Goal: Task Accomplishment & Management: Use online tool/utility

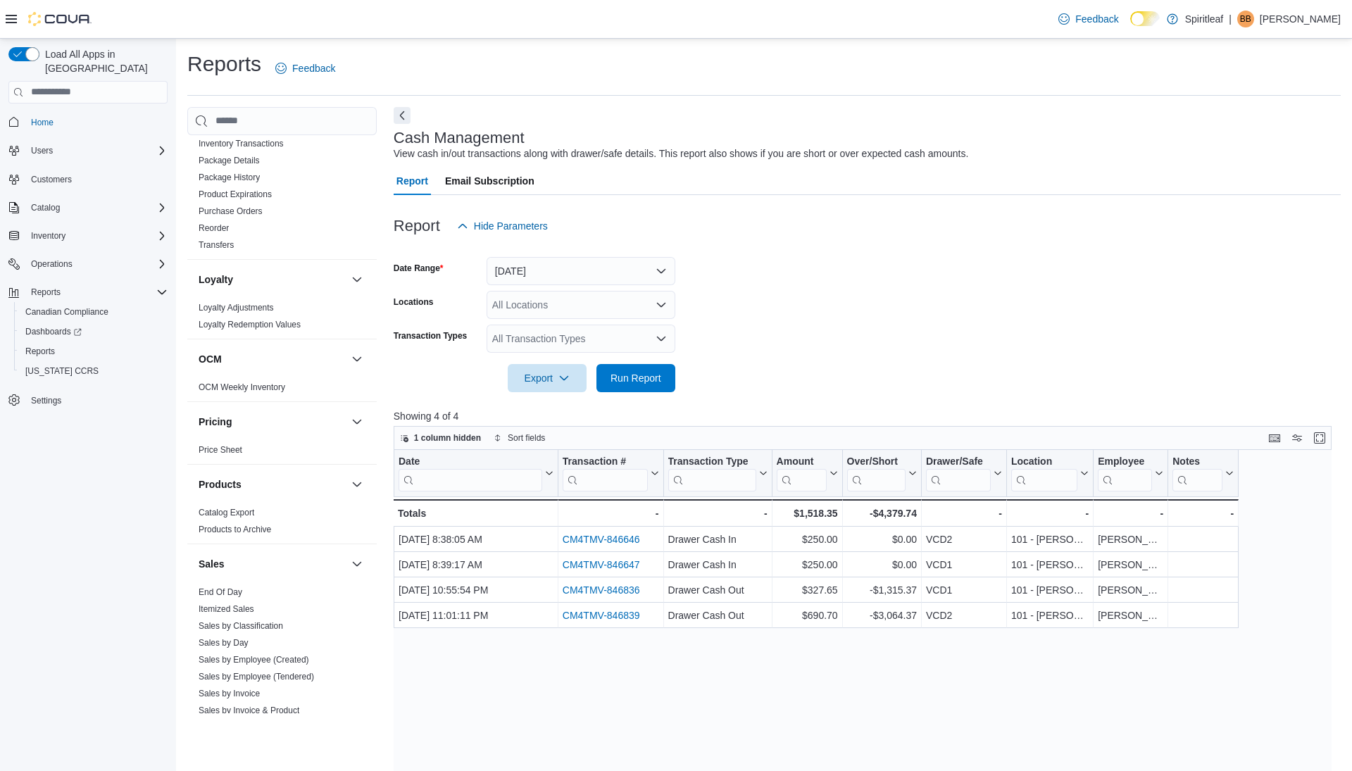
scroll to position [873, 0]
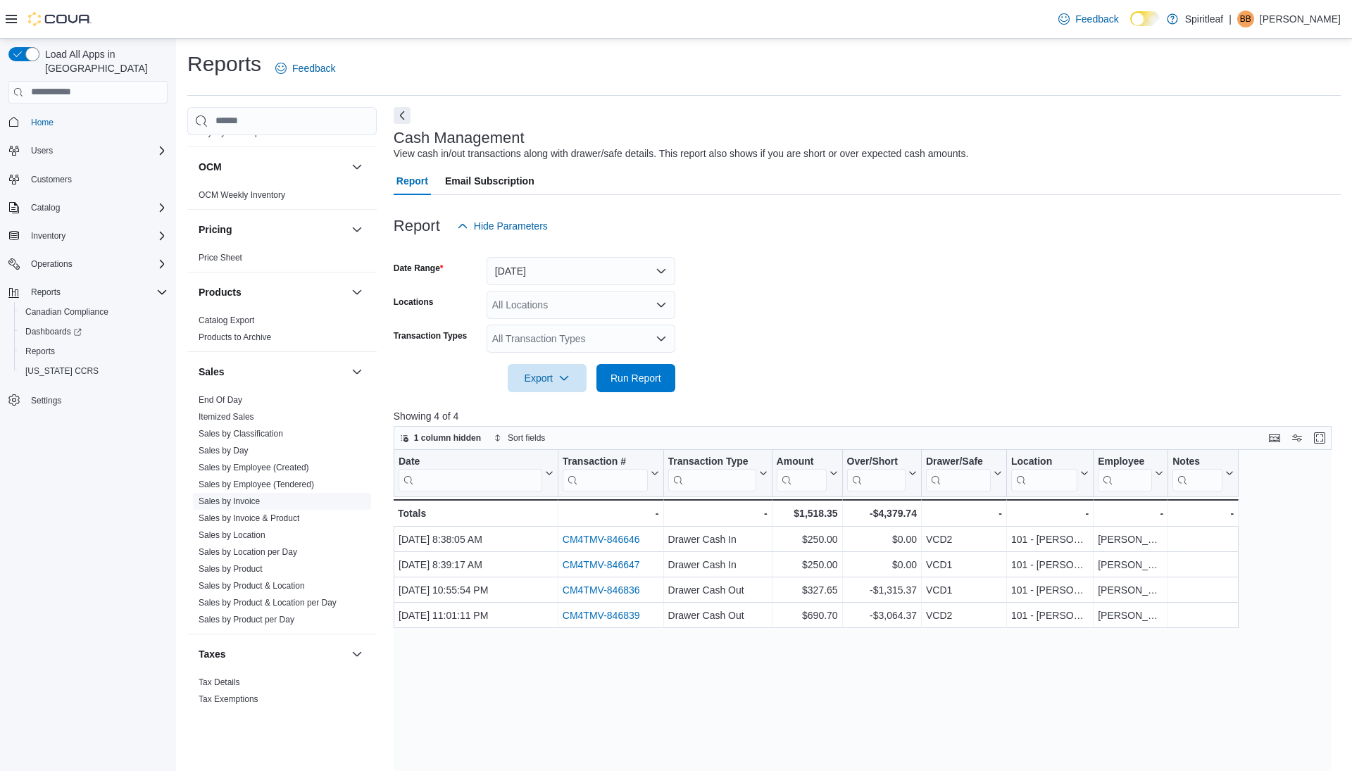
click at [244, 497] on link "Sales by Invoice" at bounding box center [229, 502] width 61 height 10
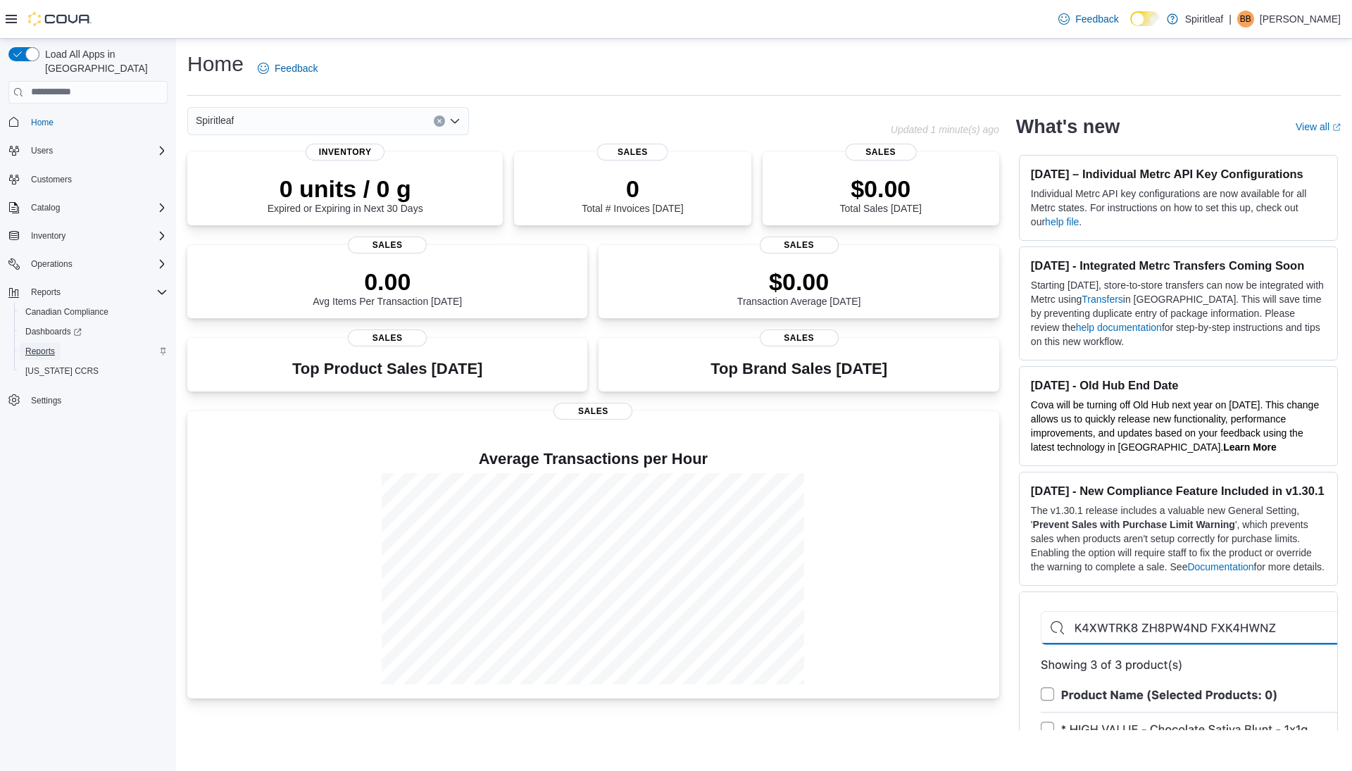
click at [49, 346] on span "Reports" at bounding box center [40, 351] width 30 height 11
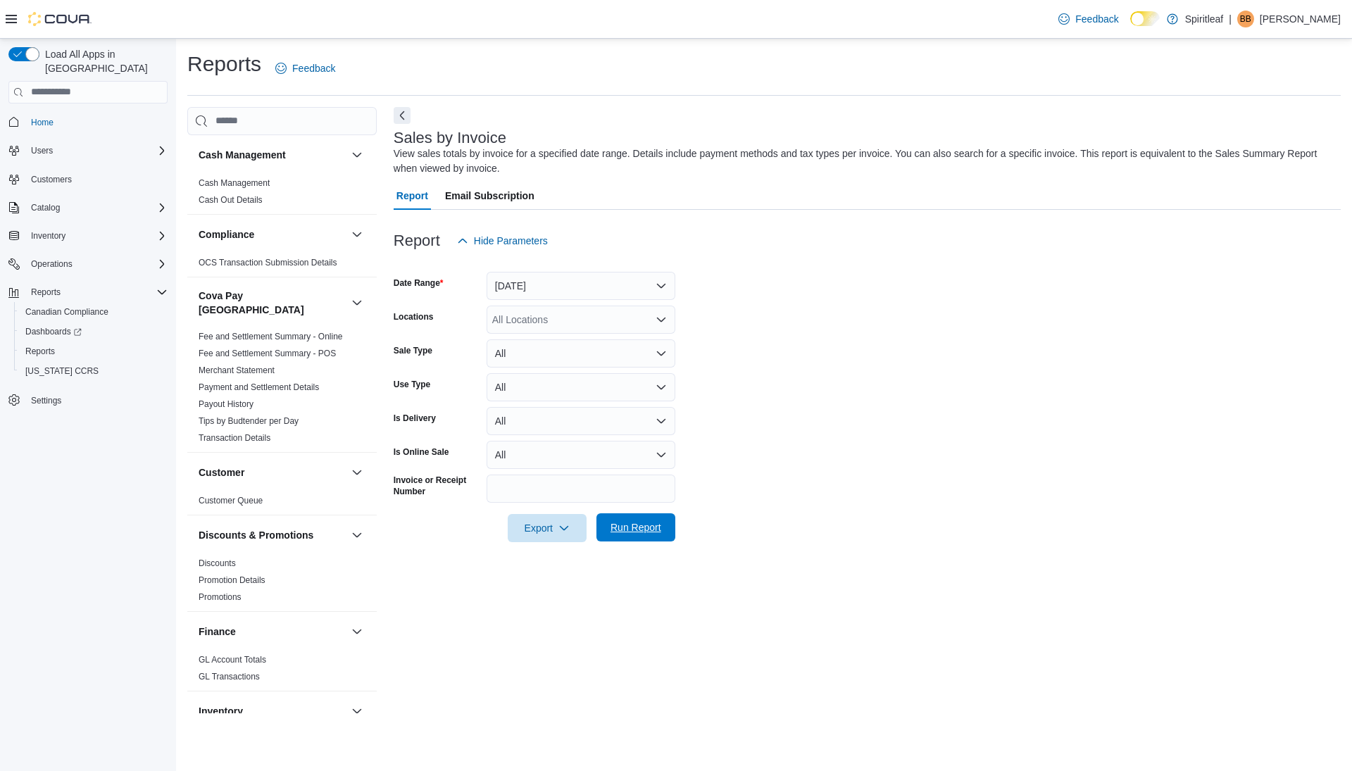
click at [644, 531] on span "Run Report" at bounding box center [636, 527] width 51 height 14
click at [402, 112] on button "Next" at bounding box center [402, 115] width 17 height 17
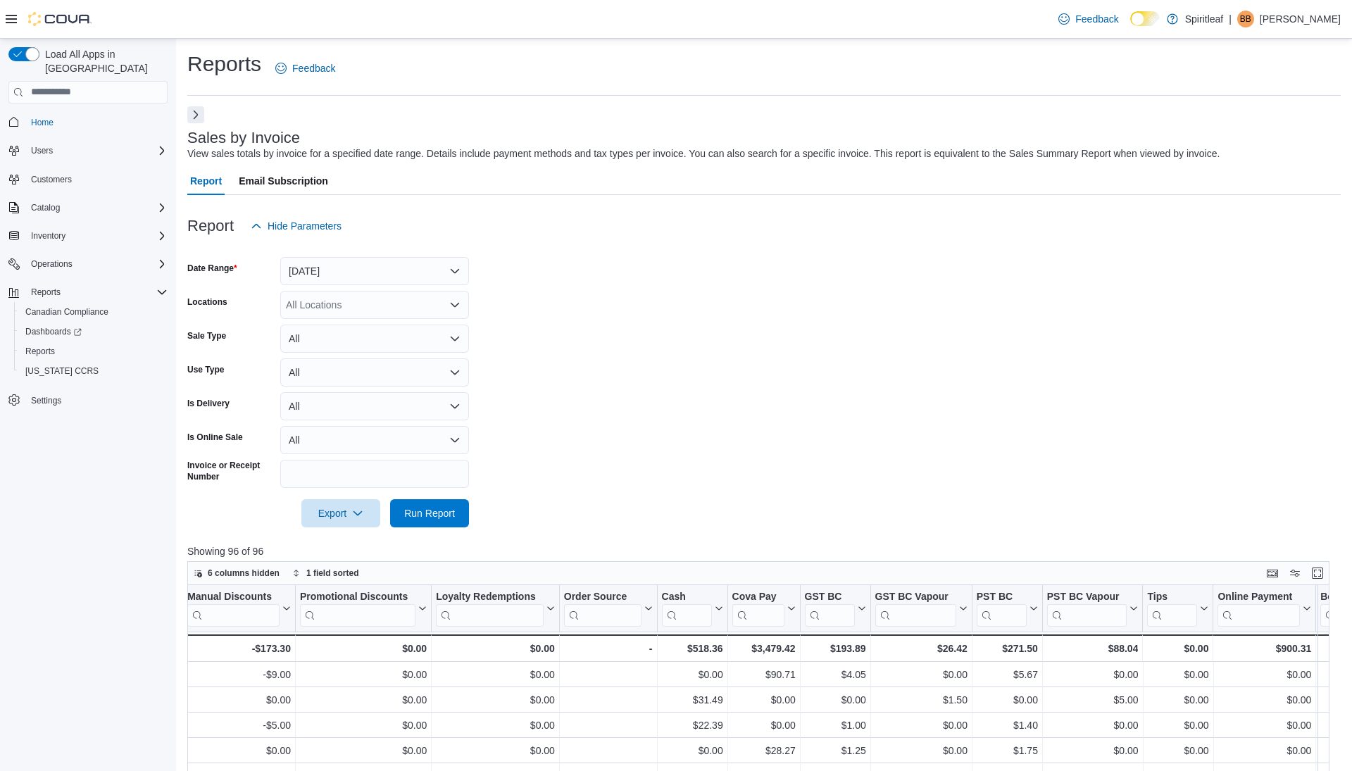
click at [196, 106] on button "Next" at bounding box center [195, 114] width 17 height 17
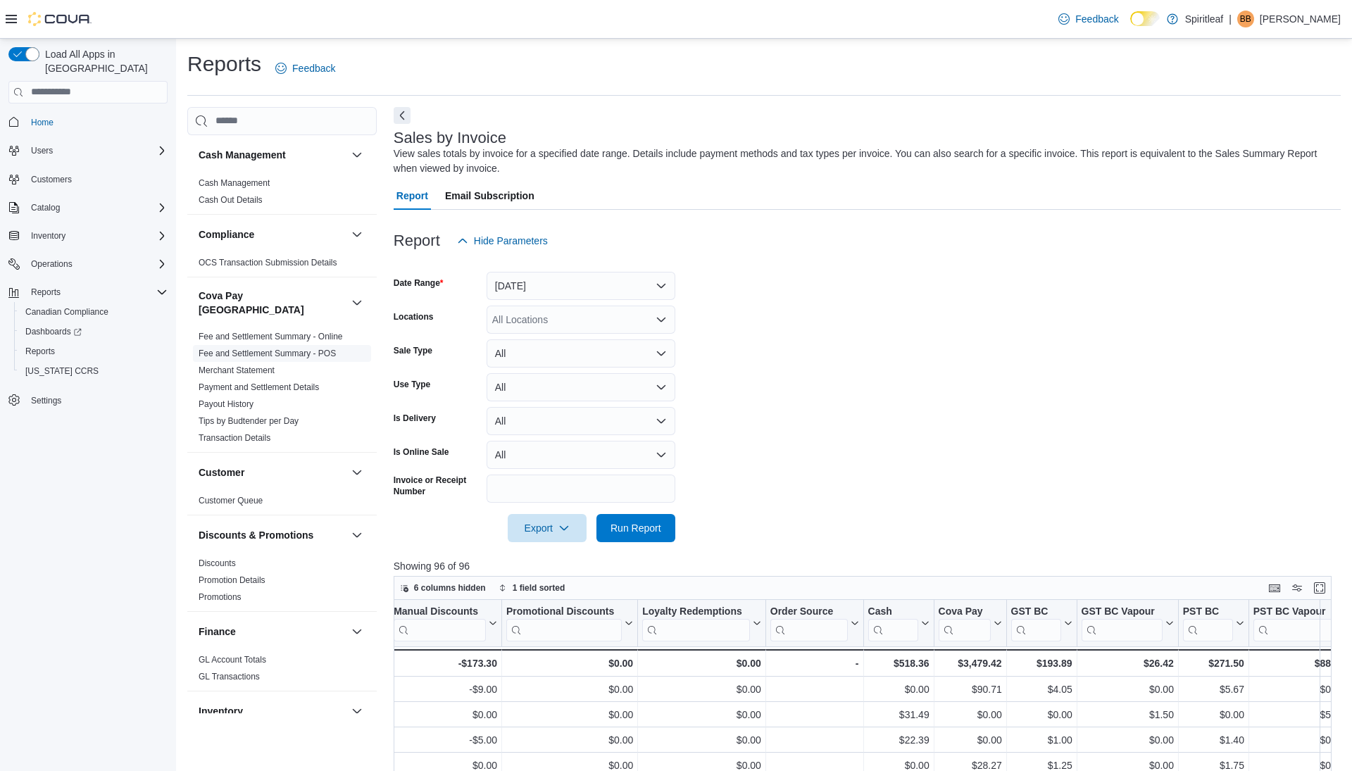
click at [329, 349] on link "Fee and Settlement Summary - POS" at bounding box center [267, 354] width 137 height 10
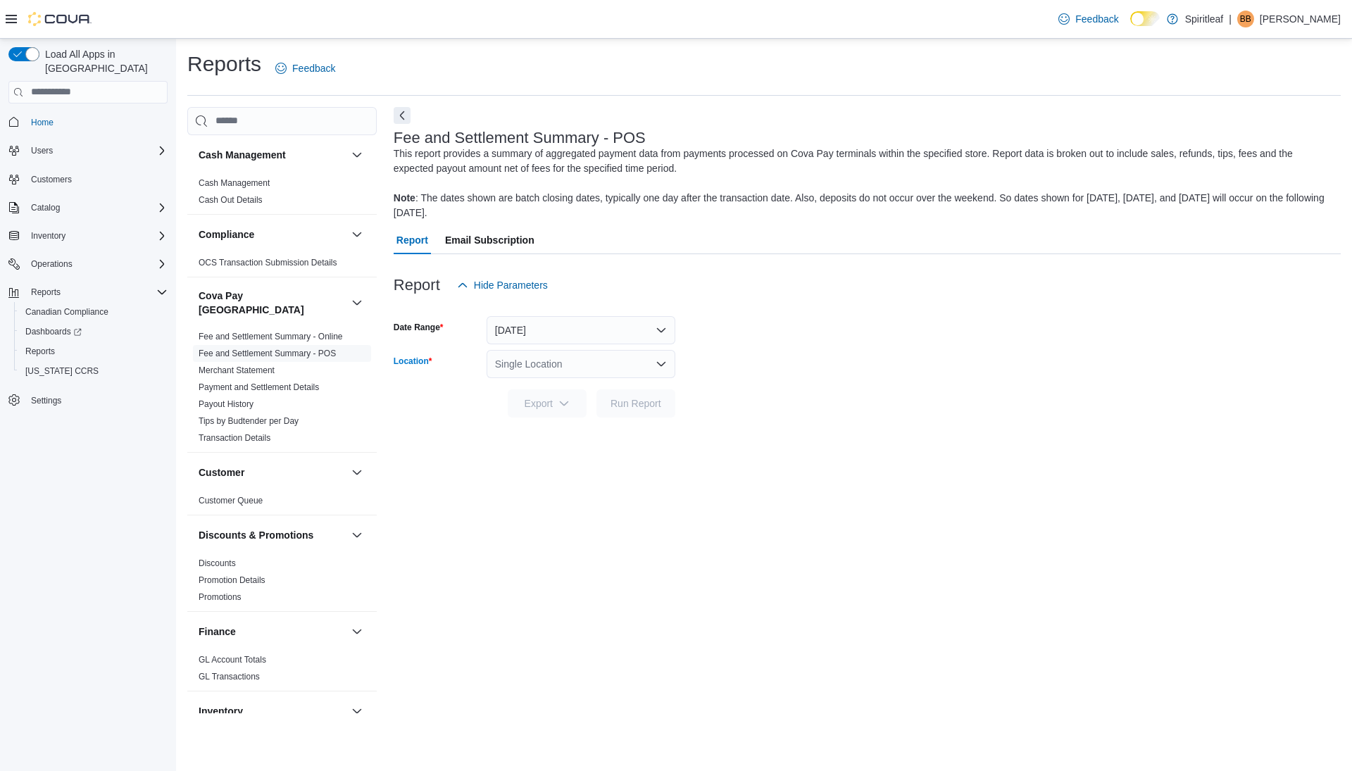
click at [571, 363] on div "Single Location" at bounding box center [581, 364] width 189 height 28
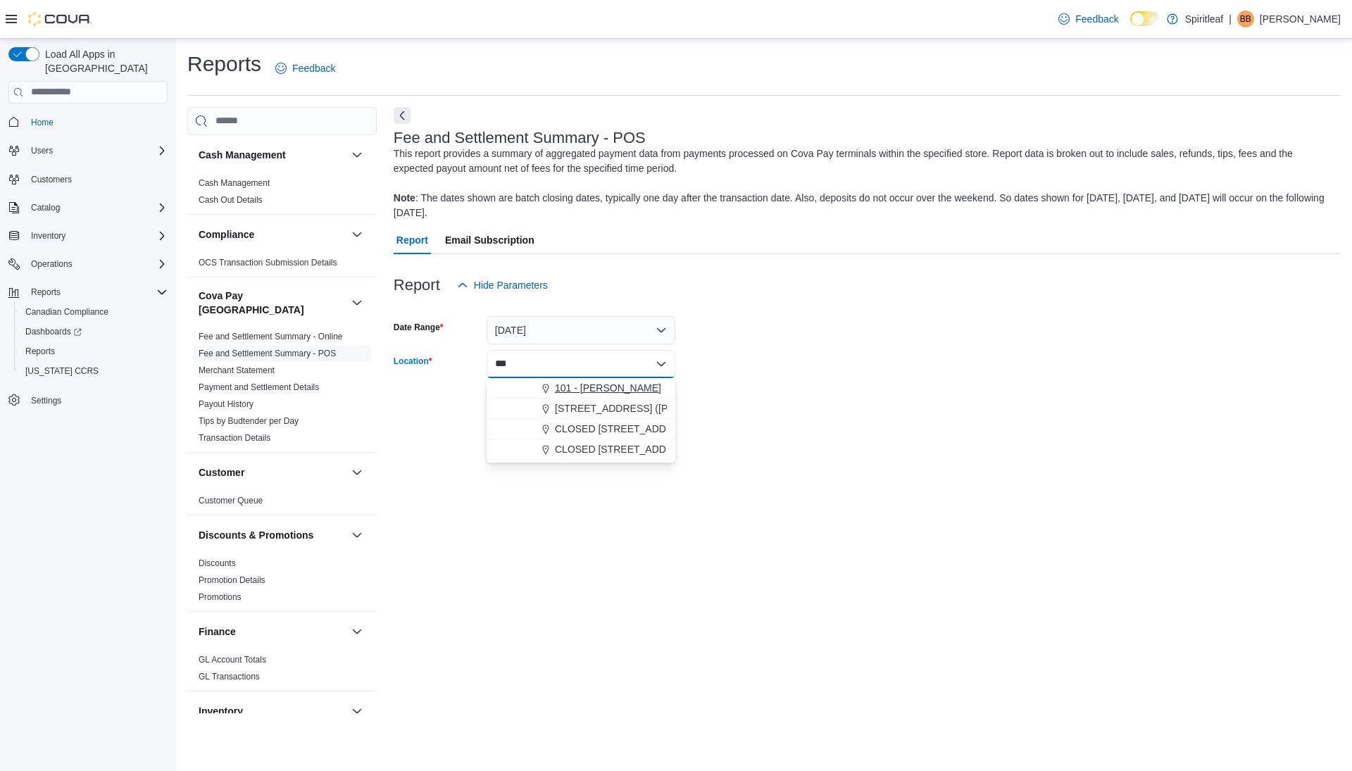
type input "***"
click at [572, 383] on span "101 - [PERSON_NAME]" at bounding box center [608, 388] width 106 height 14
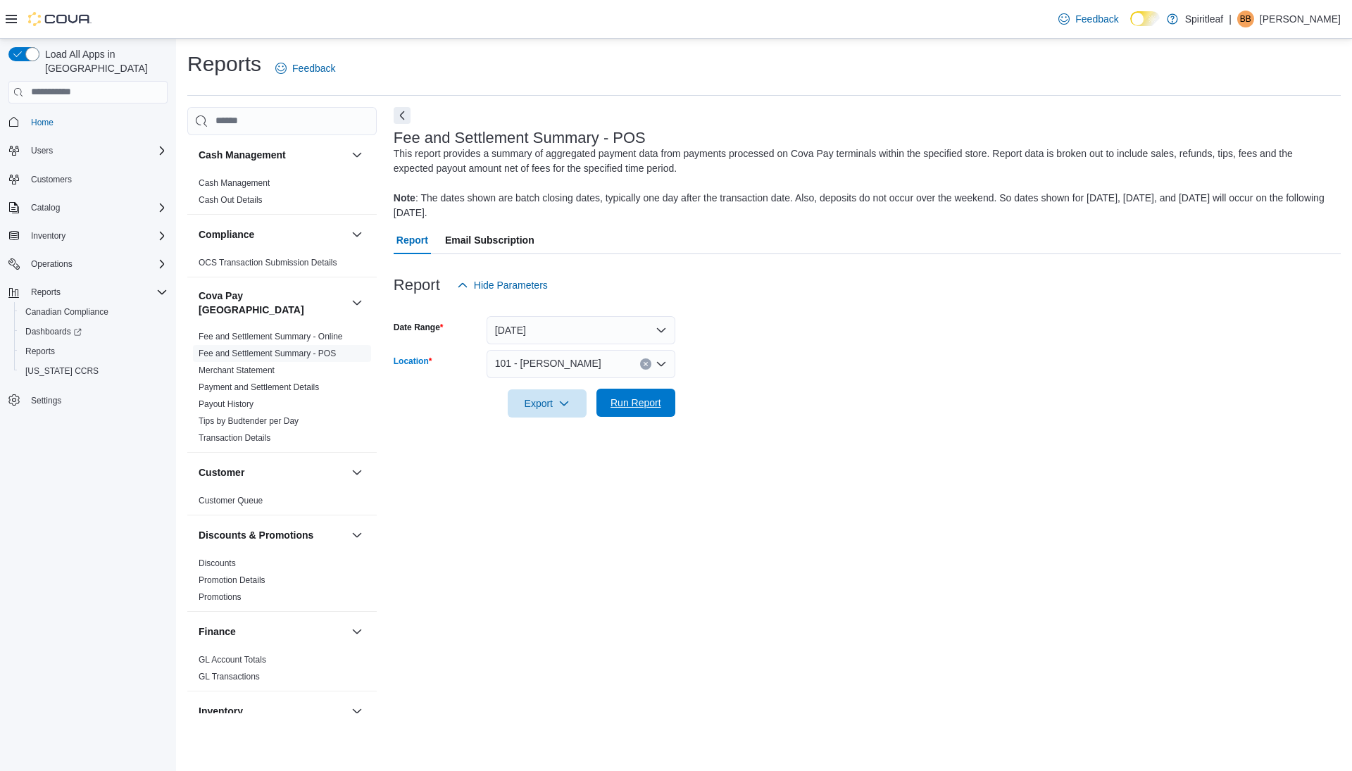
click at [647, 397] on span "Run Report" at bounding box center [636, 403] width 51 height 14
click at [402, 111] on button "Next" at bounding box center [402, 114] width 17 height 17
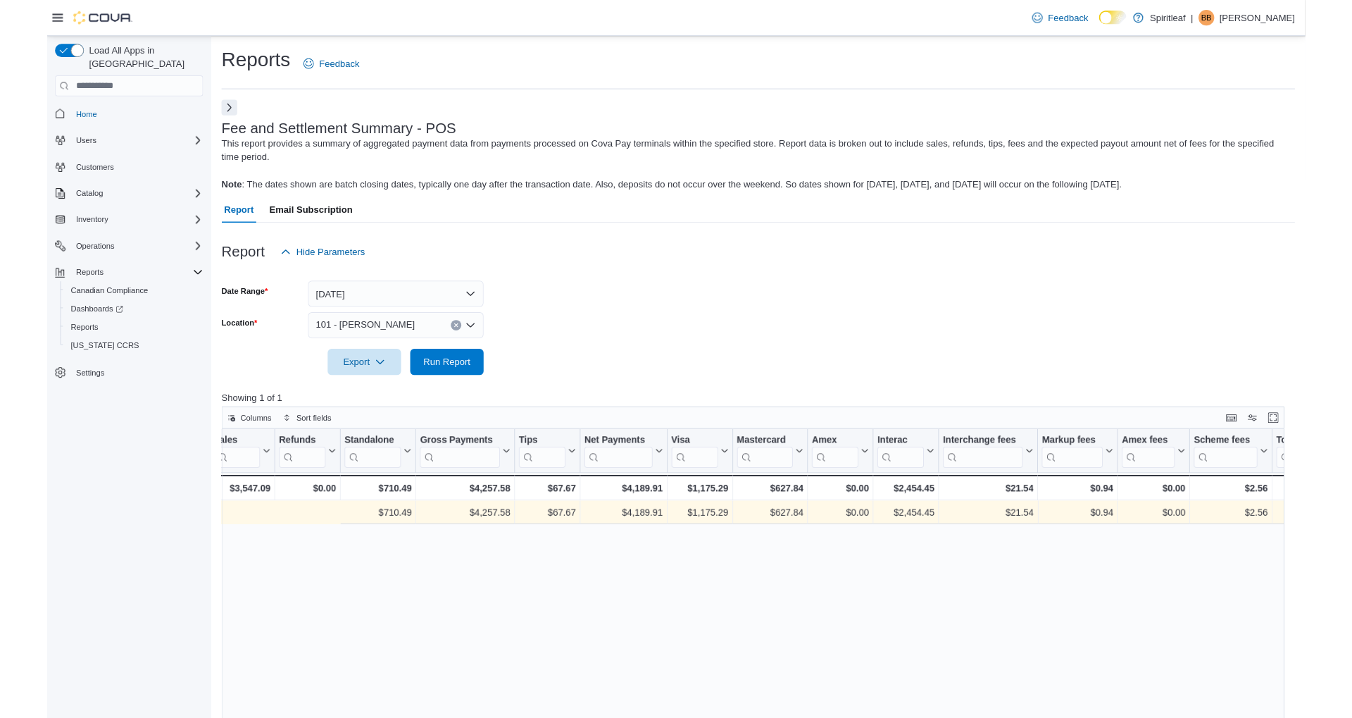
scroll to position [0, 617]
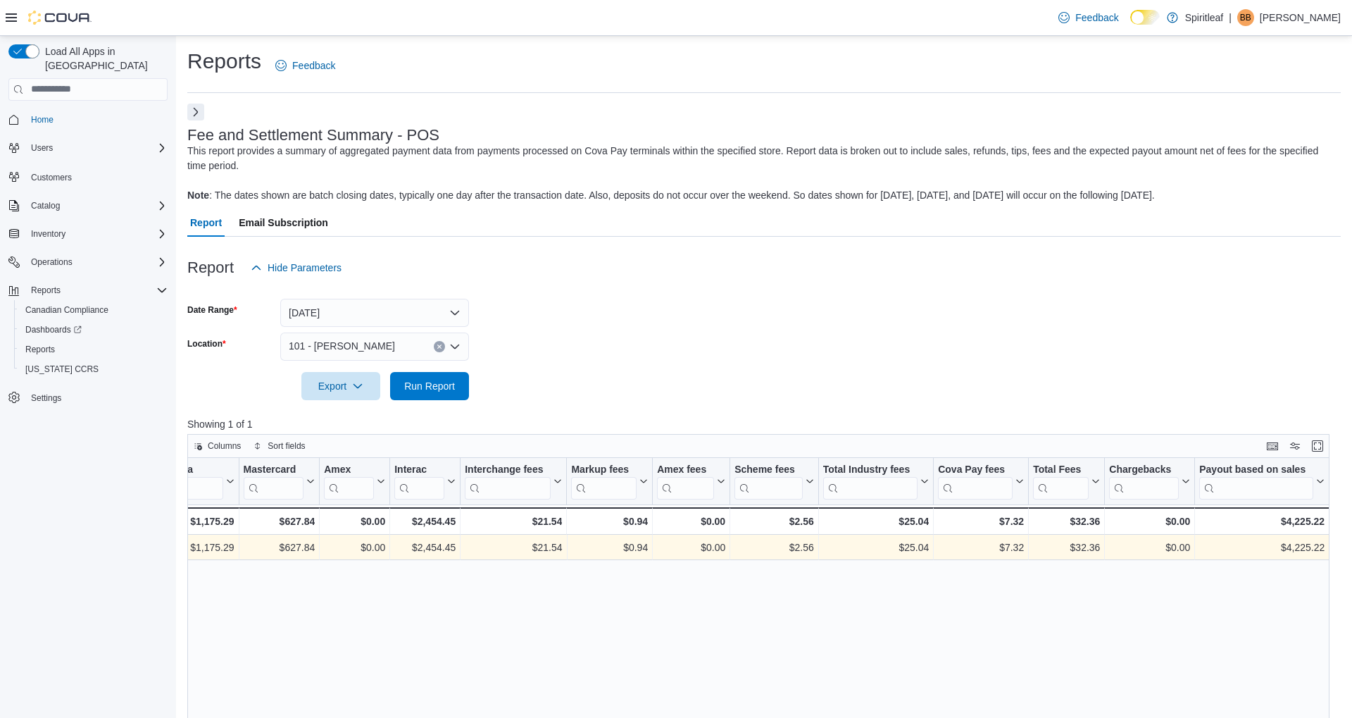
click at [195, 118] on button "Next" at bounding box center [195, 112] width 17 height 17
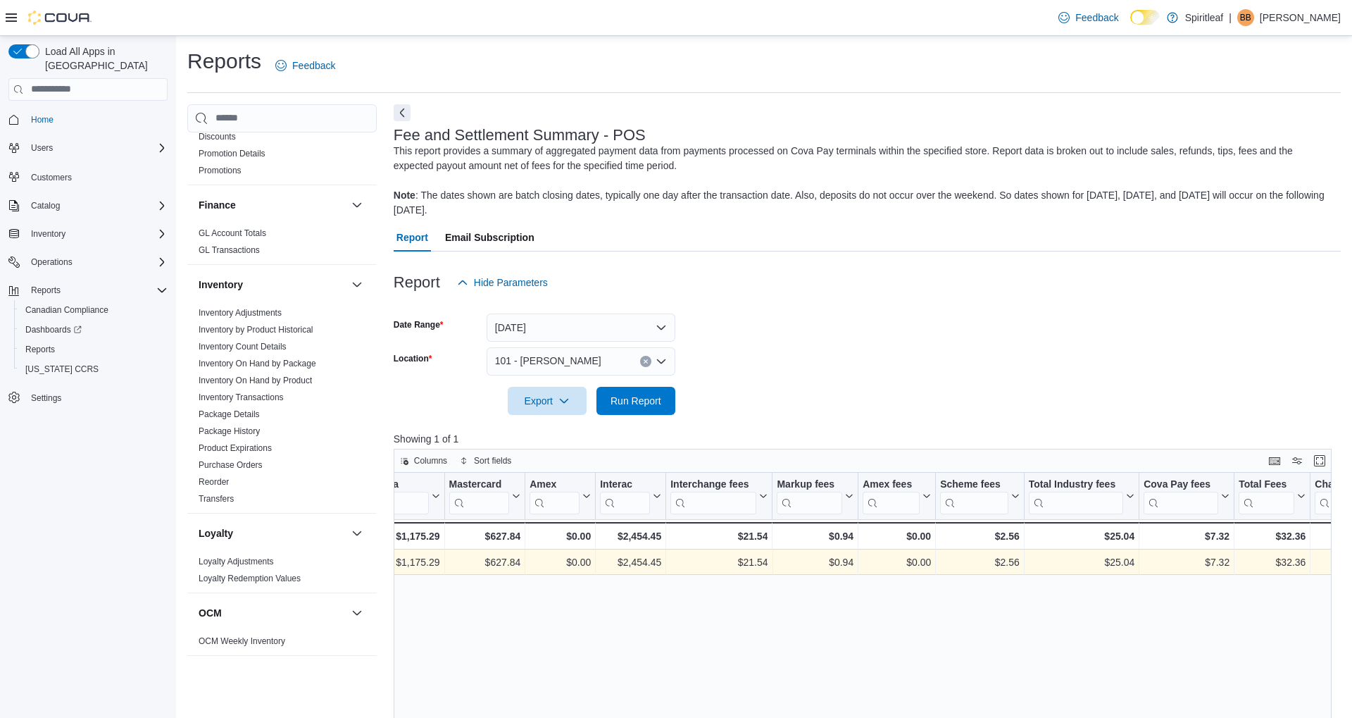
scroll to position [913, 0]
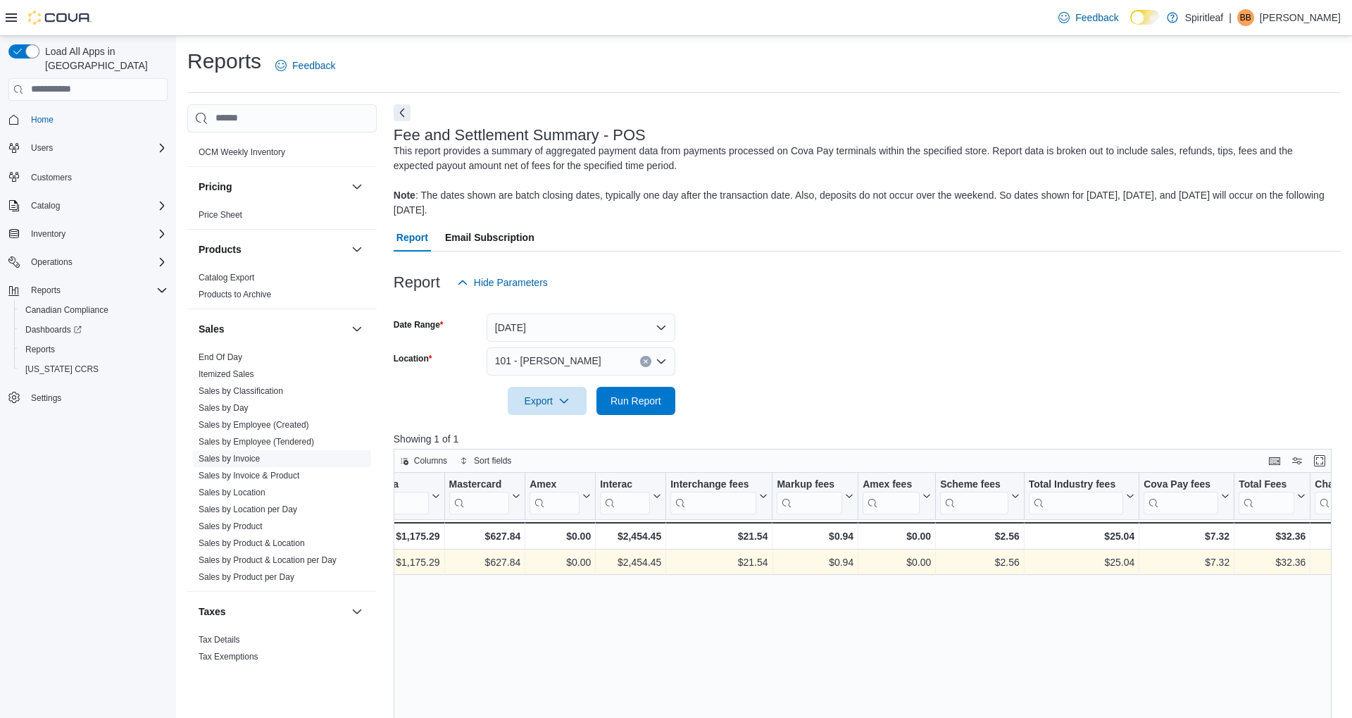
click at [249, 454] on link "Sales by Invoice" at bounding box center [229, 459] width 61 height 10
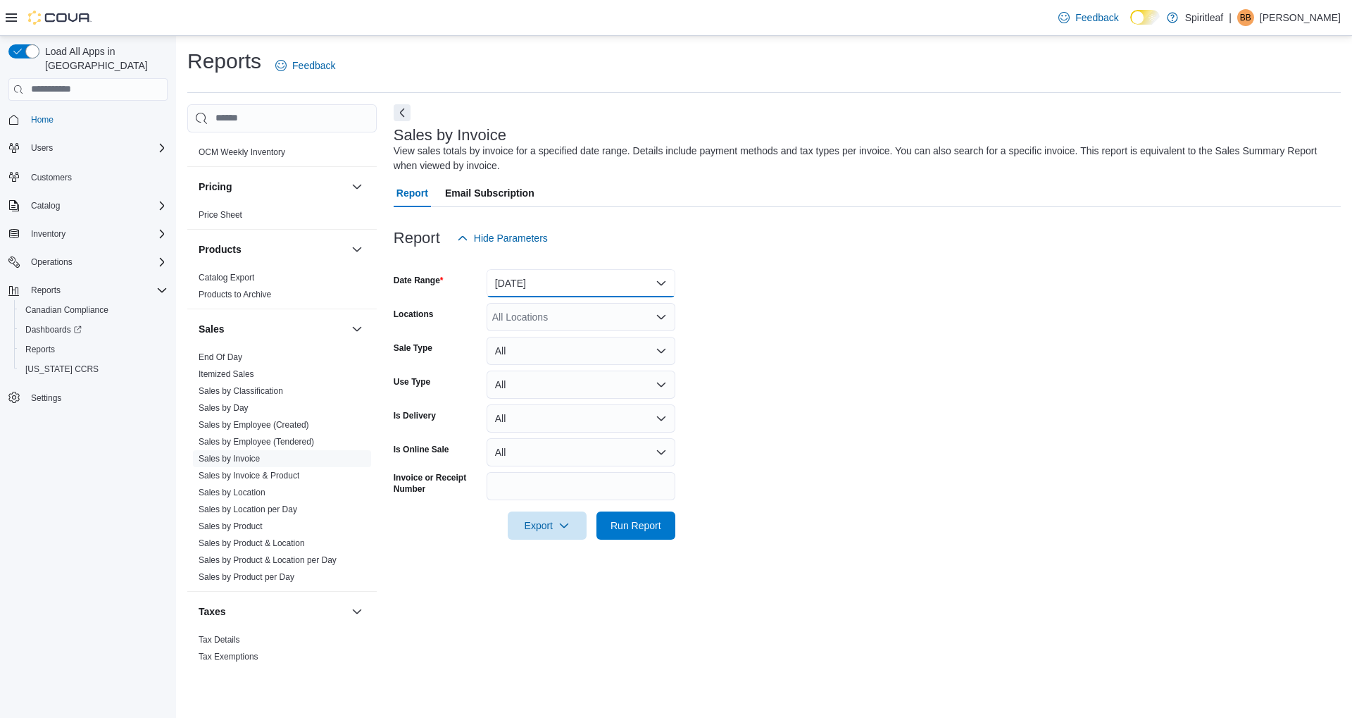
click at [594, 277] on button "Yesterday" at bounding box center [581, 283] width 189 height 28
click at [623, 523] on span "Run Report" at bounding box center [636, 525] width 51 height 14
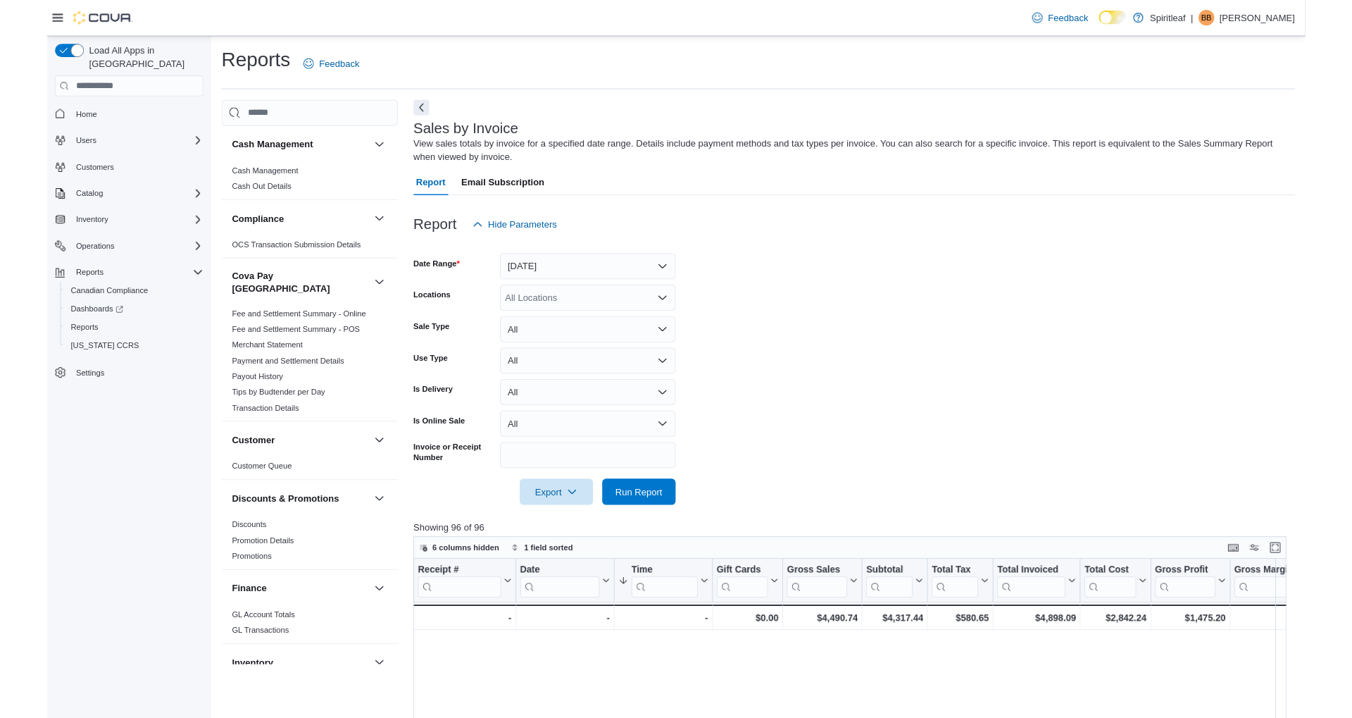
scroll to position [0, 1919]
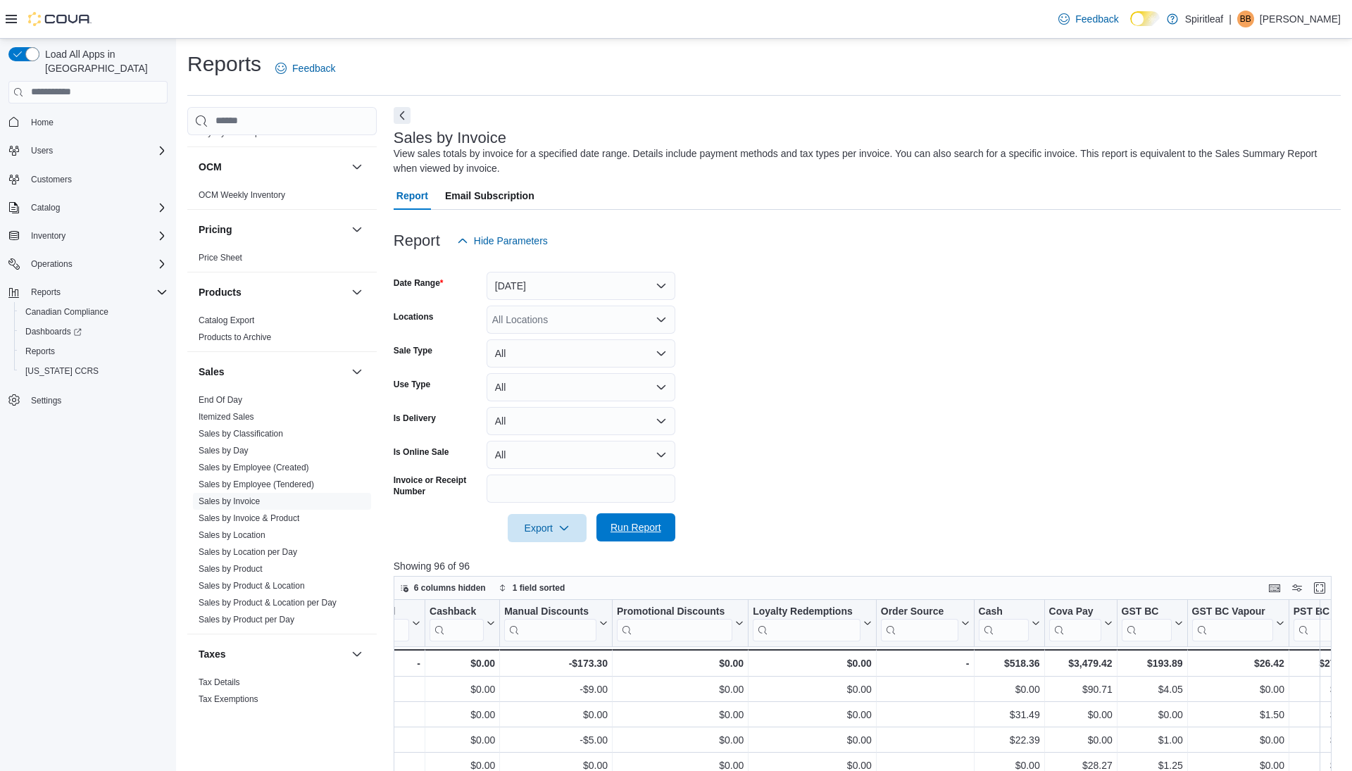
click at [663, 523] on span "Run Report" at bounding box center [636, 527] width 62 height 28
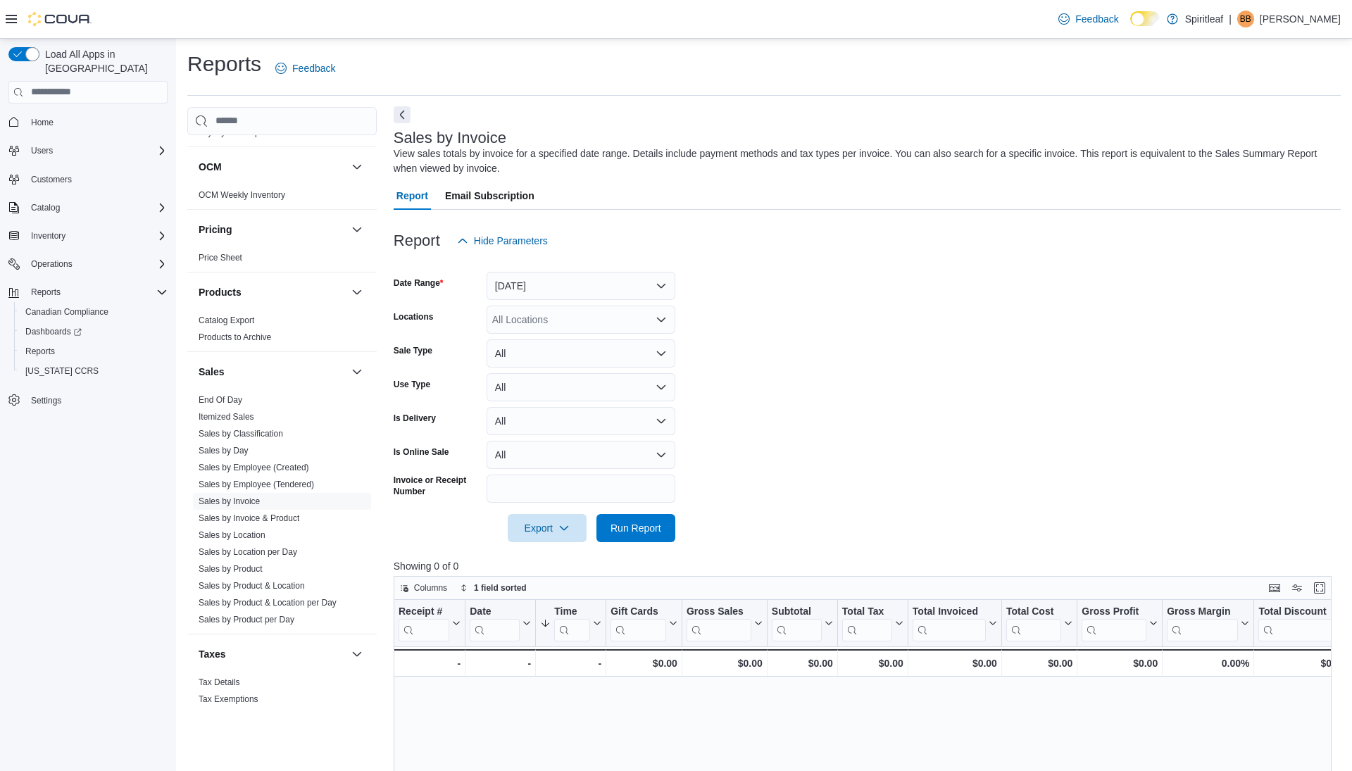
click at [401, 121] on button "Next" at bounding box center [402, 114] width 17 height 17
